Goal: Task Accomplishment & Management: Use online tool/utility

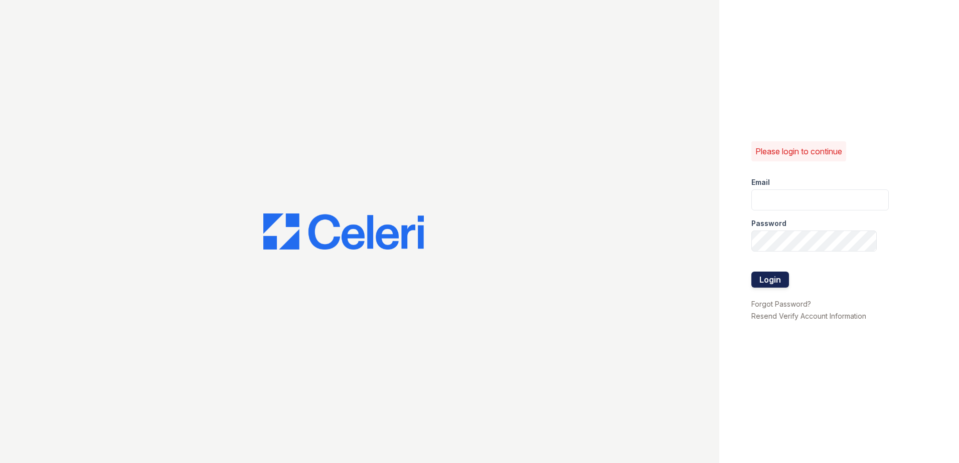
type input "wcannon@trinity-pm.com"
click at [778, 285] on button "Login" at bounding box center [770, 280] width 38 height 16
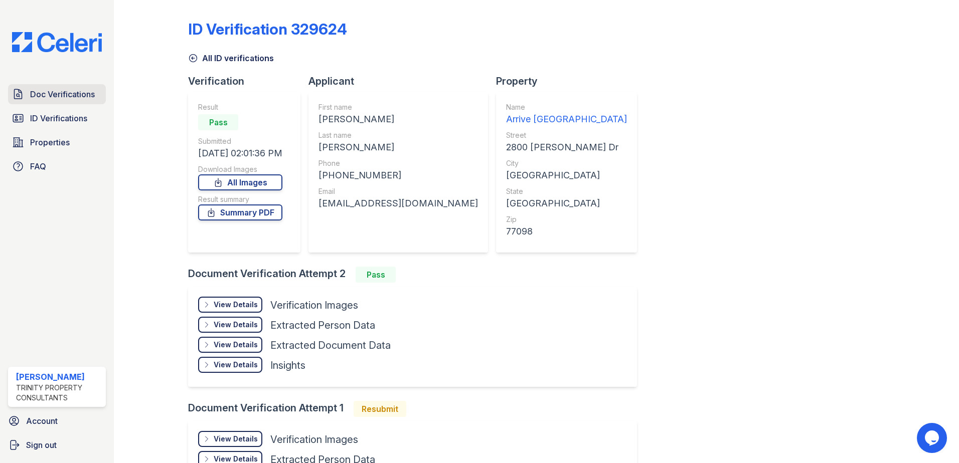
click at [42, 103] on link "Doc Verifications" at bounding box center [57, 94] width 98 height 20
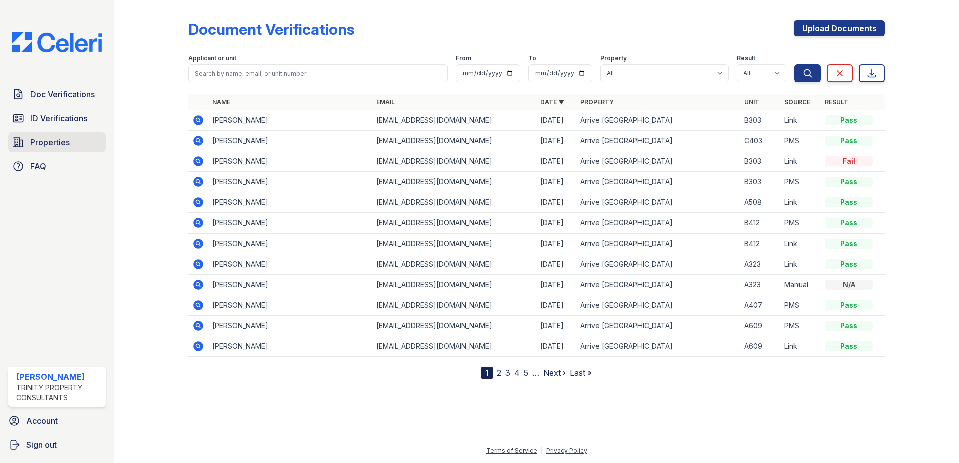
click at [39, 142] on span "Properties" at bounding box center [50, 142] width 40 height 12
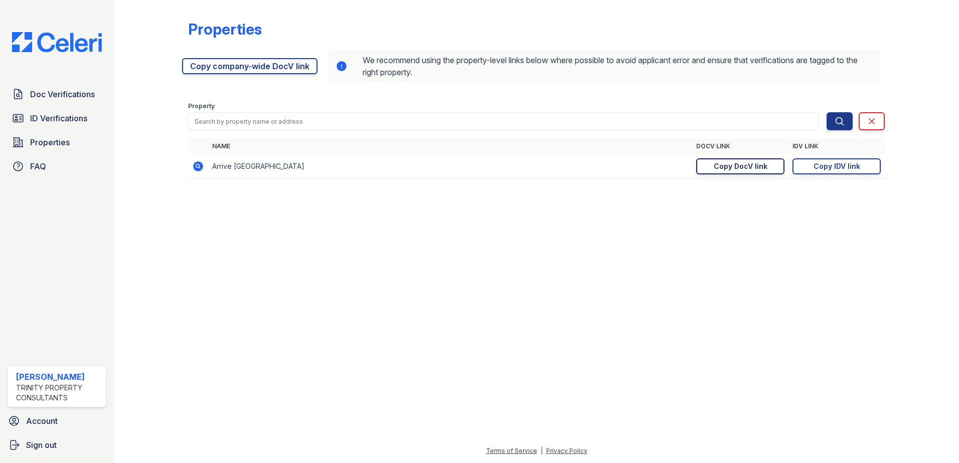
click at [717, 163] on div "Copy DocV link" at bounding box center [741, 166] width 54 height 10
